Goal: Task Accomplishment & Management: Complete application form

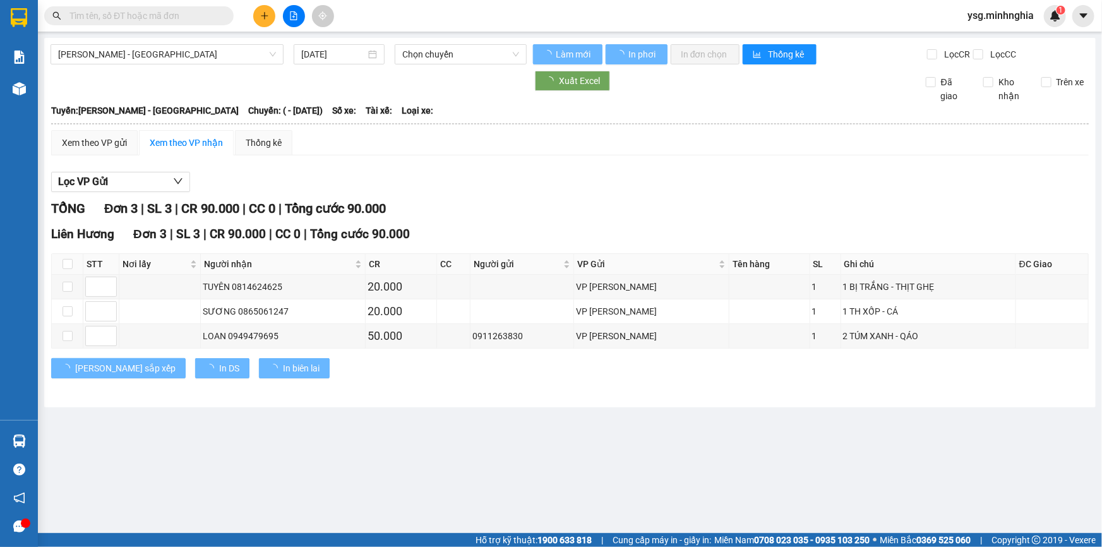
click at [268, 11] on icon "plus" at bounding box center [264, 15] width 9 height 9
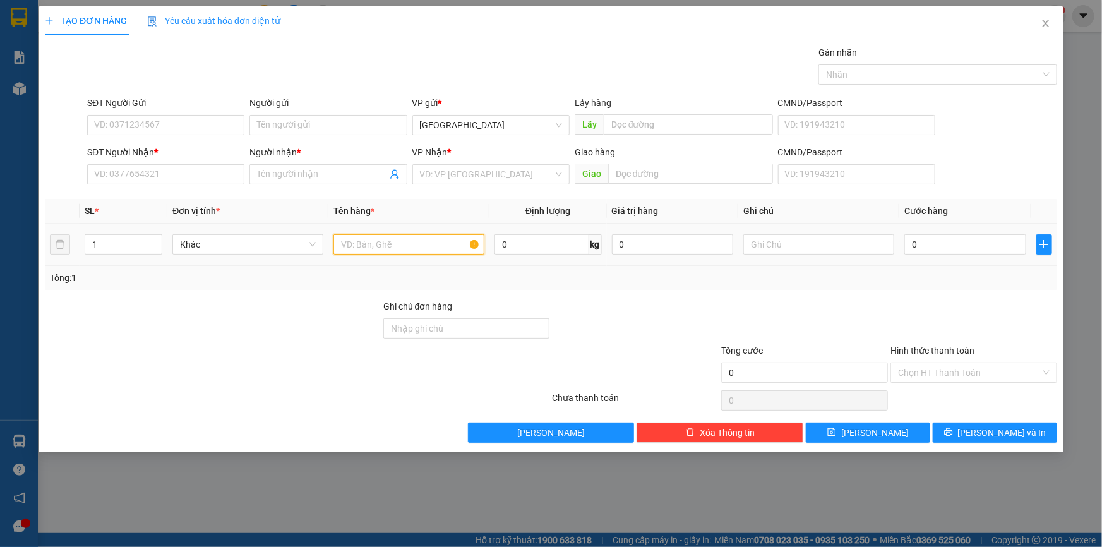
click at [360, 252] on input "text" at bounding box center [408, 244] width 151 height 20
click at [222, 169] on input "SĐT Người Nhận *" at bounding box center [165, 174] width 157 height 20
click at [825, 236] on input "text" at bounding box center [818, 244] width 151 height 20
type input "1 tTX"
click at [168, 170] on input "SĐT Người Nhận *" at bounding box center [165, 174] width 157 height 20
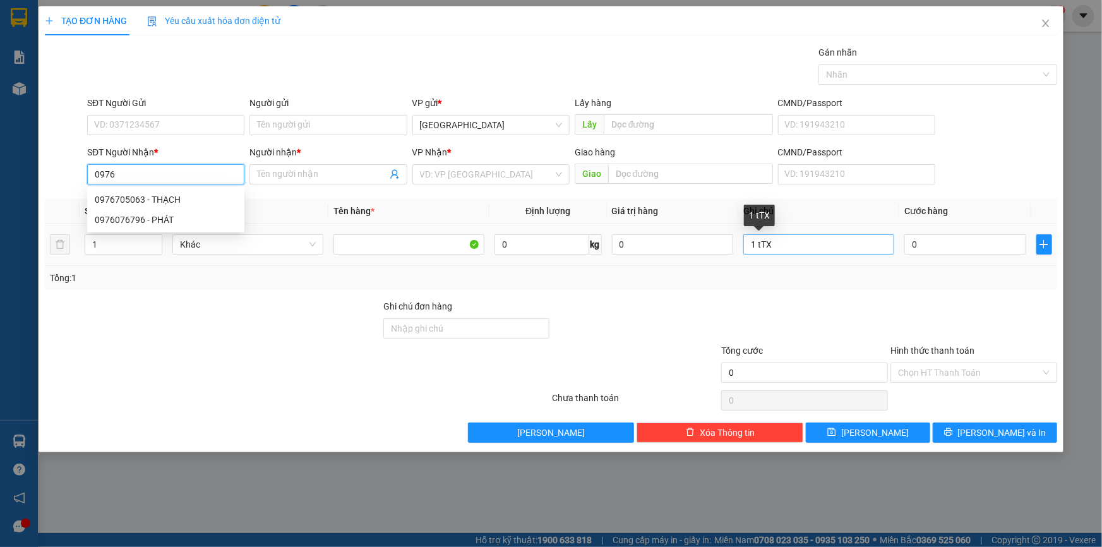
type input "0976"
click at [761, 246] on input "1 tTX" at bounding box center [818, 244] width 151 height 20
type input "1 TX"
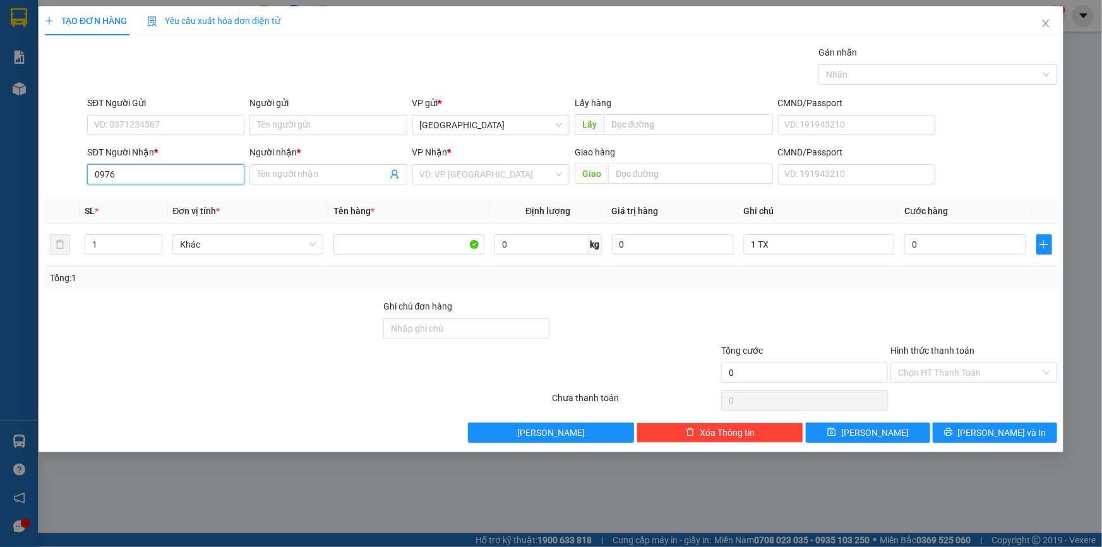
click at [205, 183] on input "0976" at bounding box center [165, 174] width 157 height 20
click at [145, 193] on div "0976705063 - THẠCH" at bounding box center [166, 200] width 142 height 14
type input "0976705063"
type input "THẠCH"
type input "0976705063"
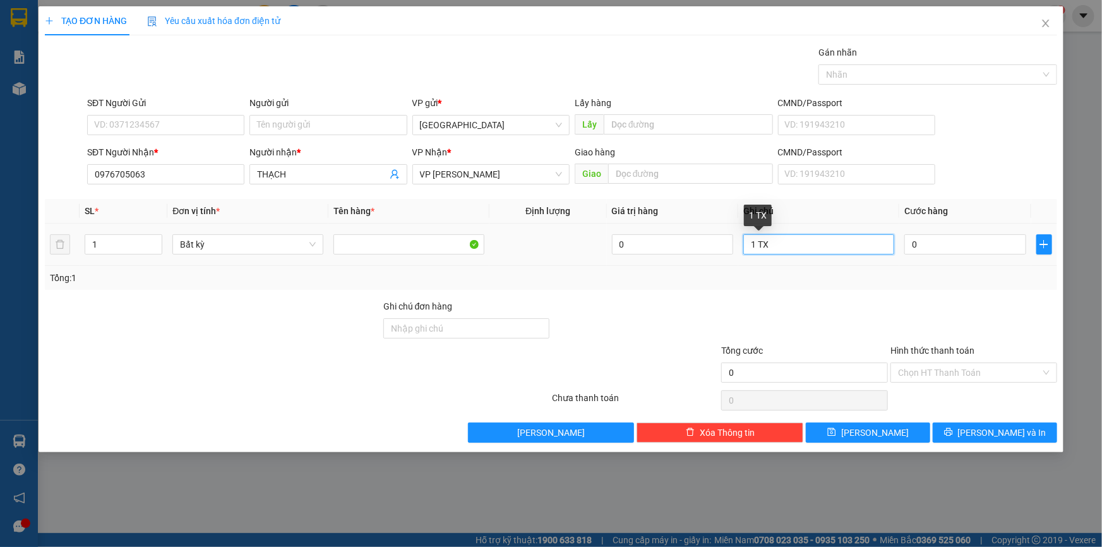
click at [781, 244] on input "1 TX" at bounding box center [818, 244] width 151 height 20
paste input "Đ"
paste input "Á"
paste input "ẢNH"
type input "1 TX CÁ CẢNH"
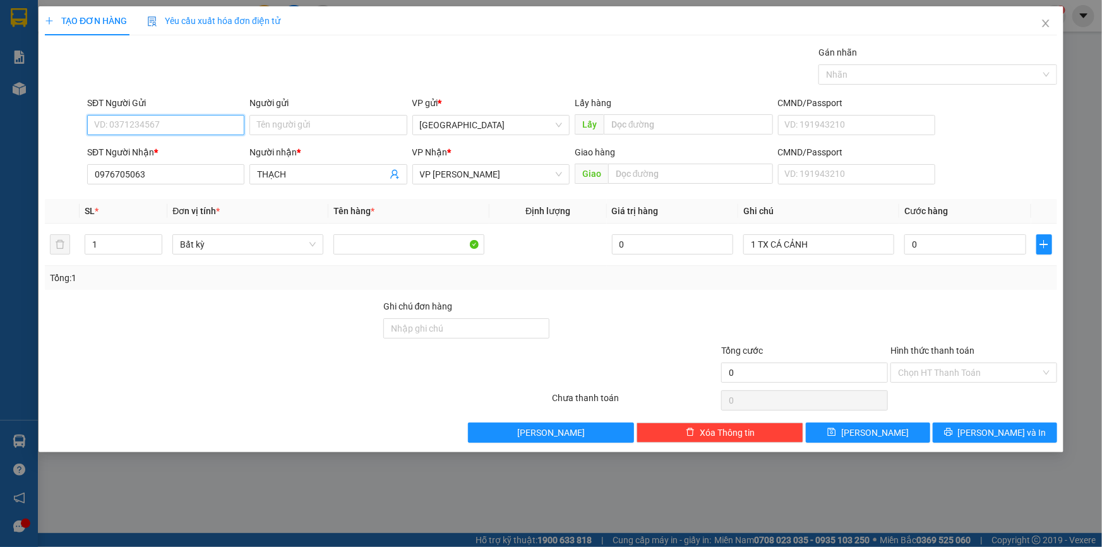
click at [140, 117] on input "SĐT Người Gửi" at bounding box center [165, 125] width 157 height 20
click at [306, 96] on div "Người gửi" at bounding box center [327, 103] width 157 height 14
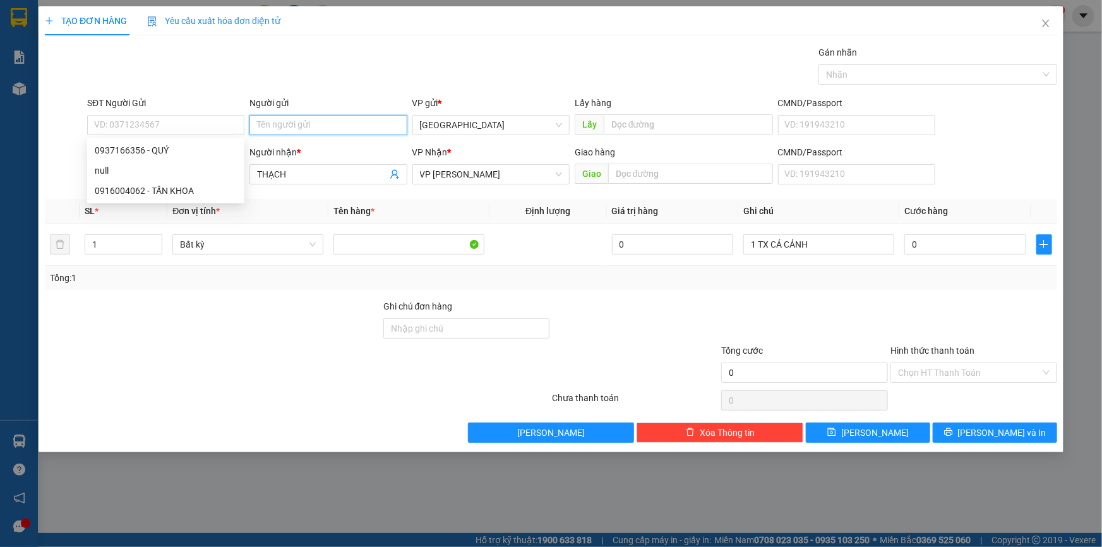
click at [306, 115] on input "Người gửi" at bounding box center [327, 125] width 157 height 20
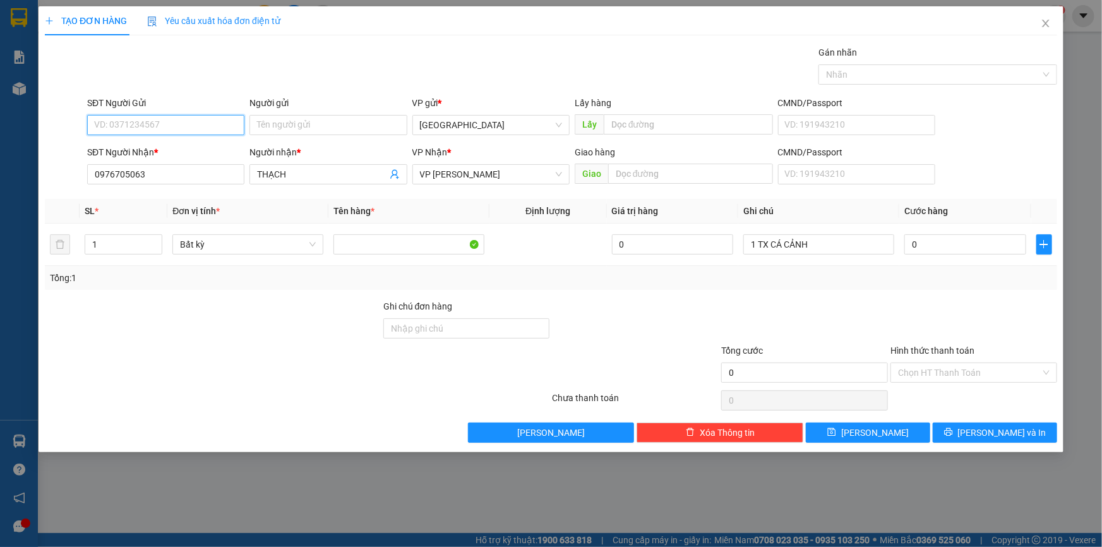
click at [208, 128] on input "SĐT Người Gửi" at bounding box center [165, 125] width 157 height 20
click at [194, 147] on div "0937166356 - QUÝ" at bounding box center [166, 150] width 142 height 14
type input "0937166356"
type input "QUÝ"
type input "0937166356"
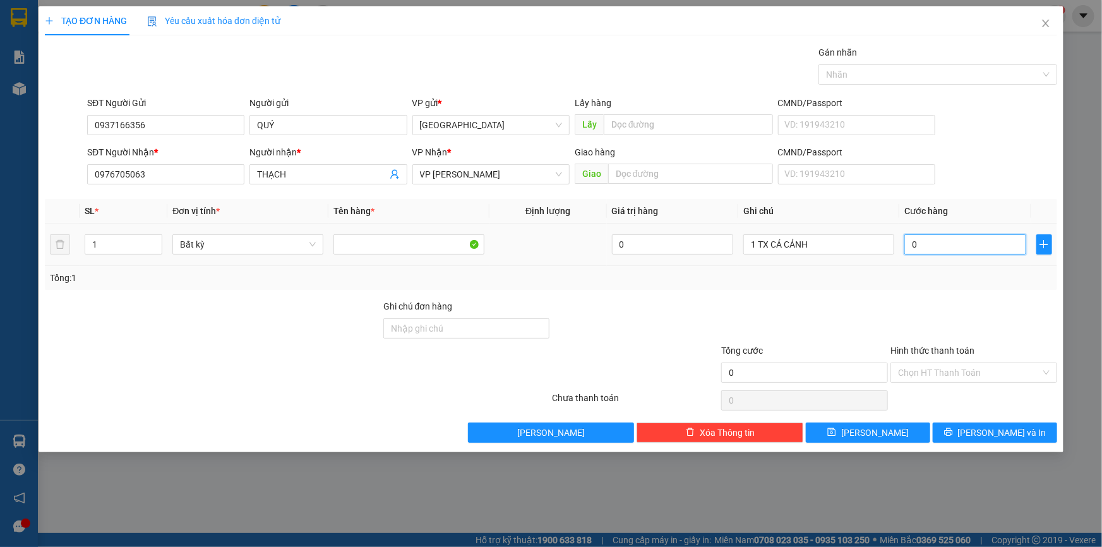
click at [959, 237] on input "0" at bounding box center [965, 244] width 122 height 20
type input "6"
type input "60"
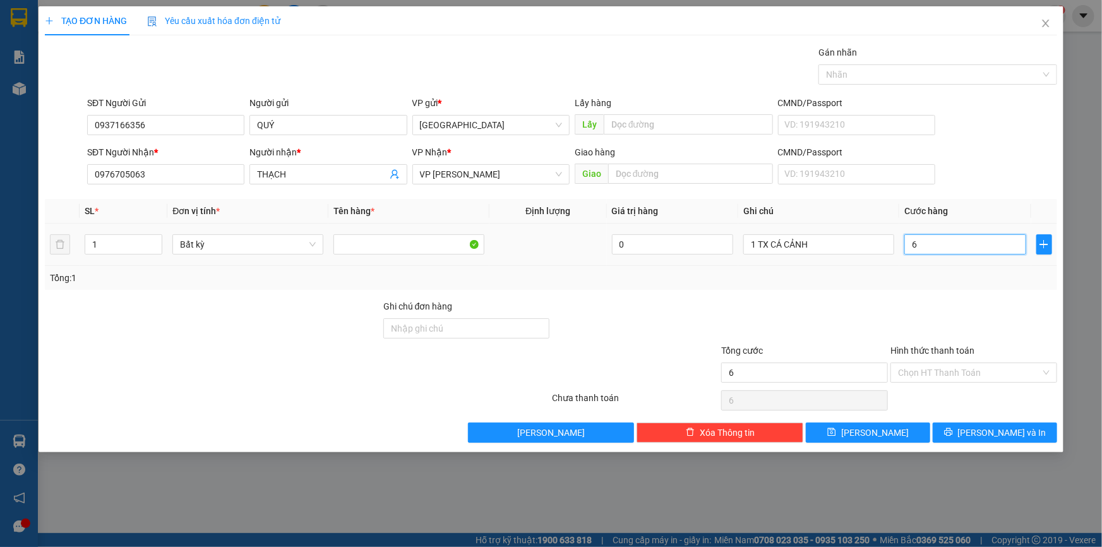
type input "60"
type input "60.000"
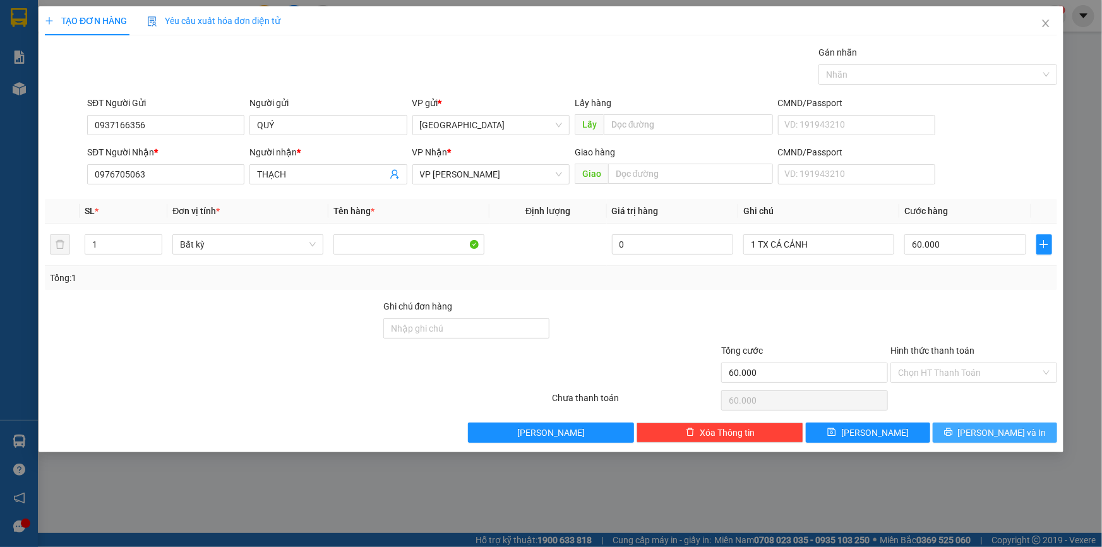
click at [997, 433] on span "[PERSON_NAME] và In" at bounding box center [1002, 433] width 88 height 14
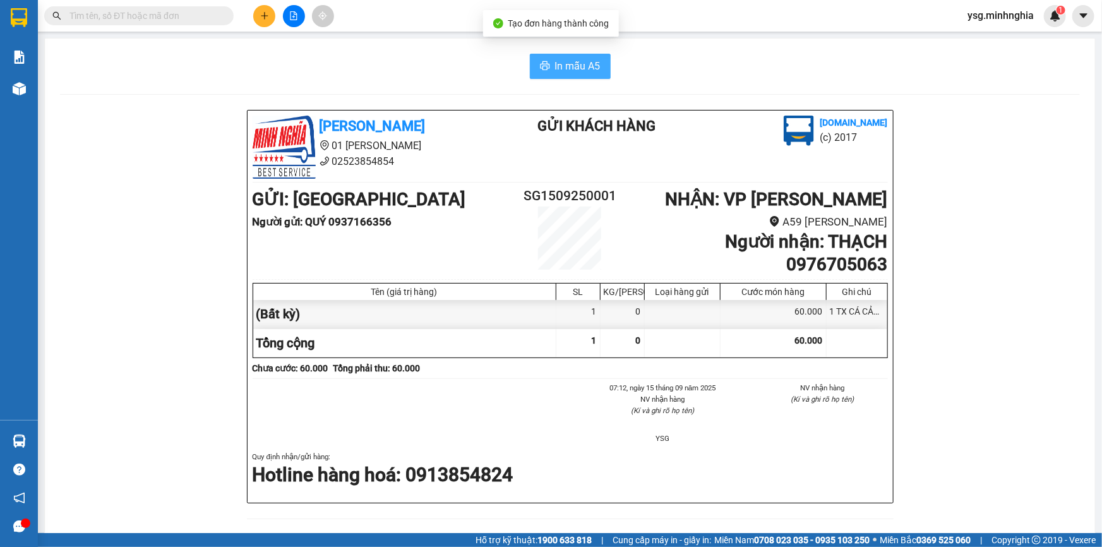
click at [584, 76] on button "In mẫu A5" at bounding box center [570, 66] width 81 height 25
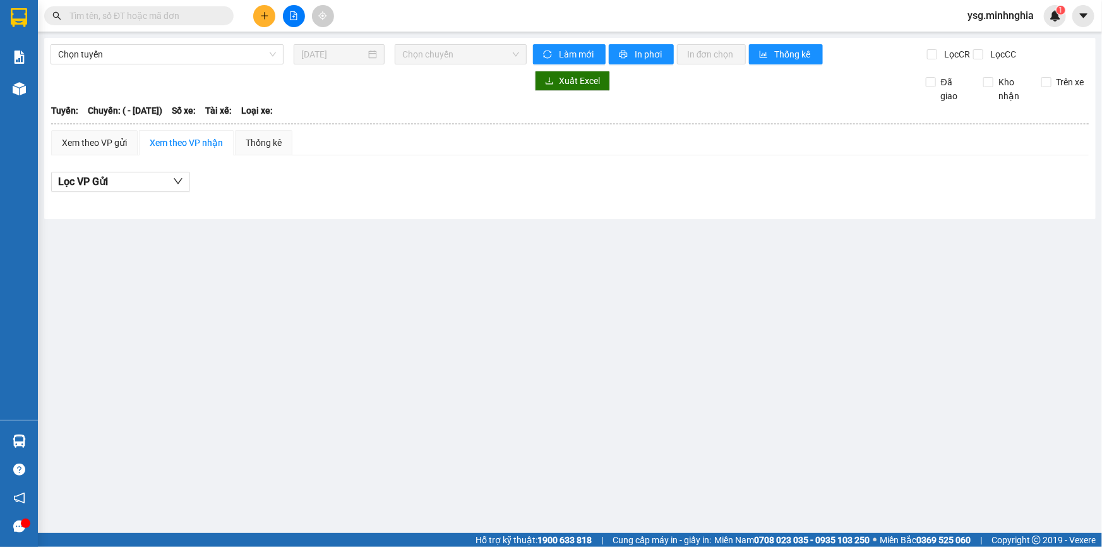
type input "[DATE]"
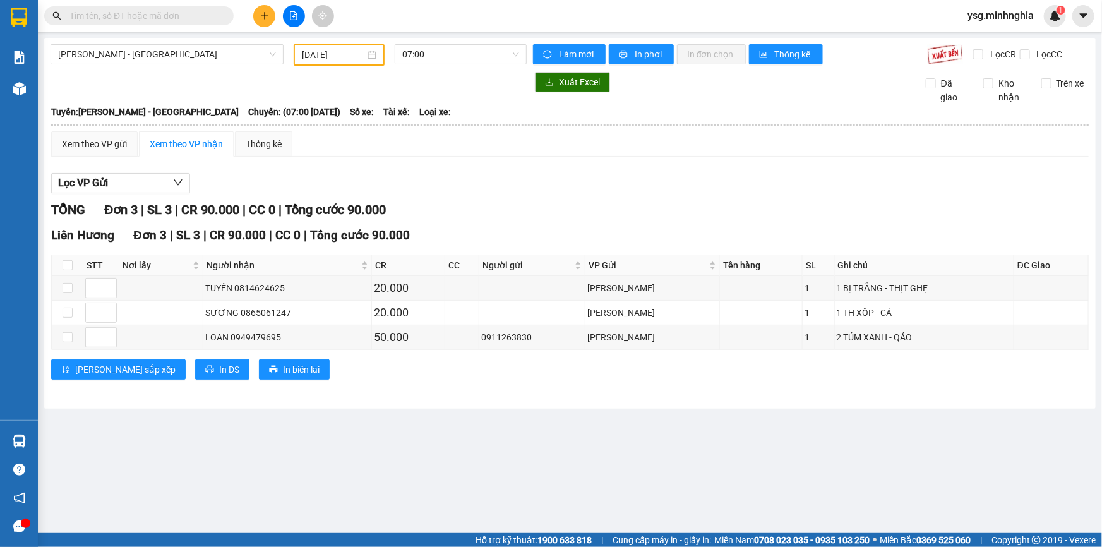
click at [198, 13] on input "text" at bounding box center [143, 16] width 149 height 14
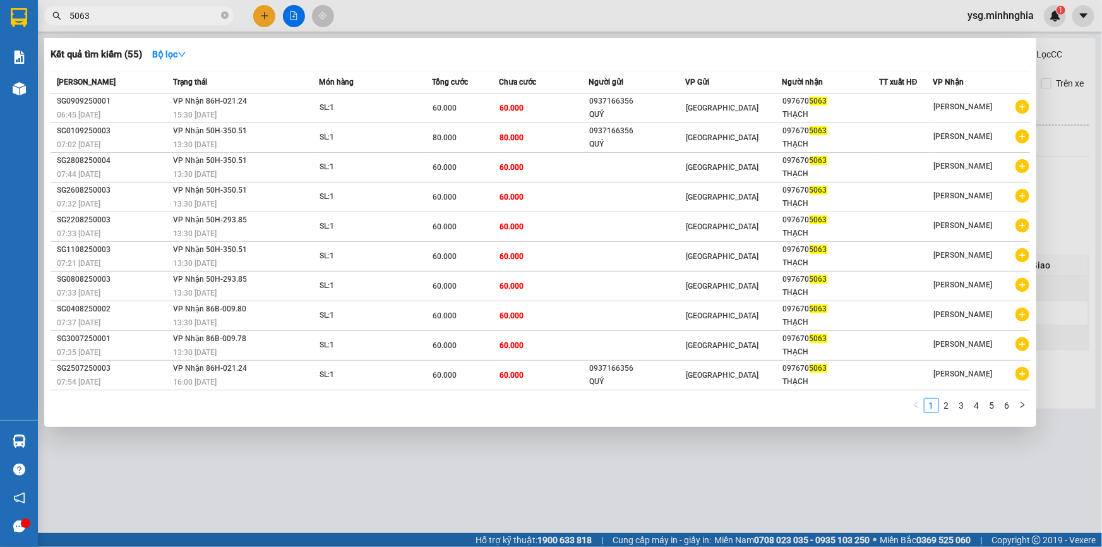
type input "5063"
